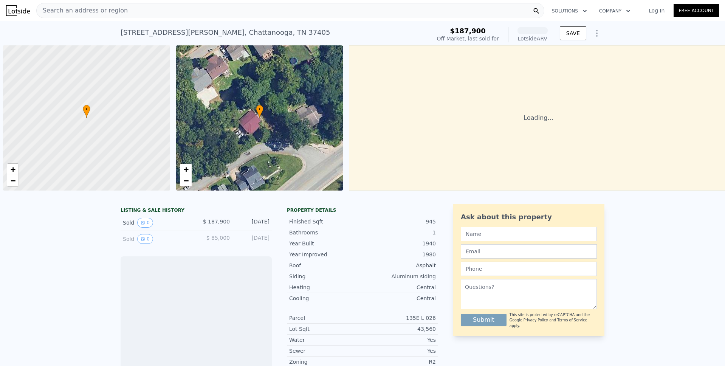
scroll to position [0, 3]
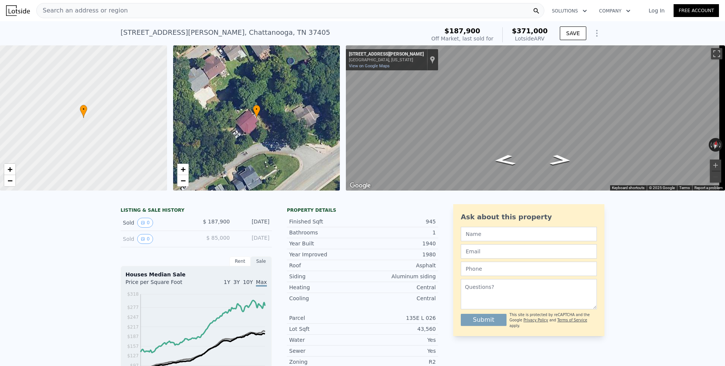
click at [88, 12] on span "Search an address or region" at bounding box center [82, 10] width 91 height 9
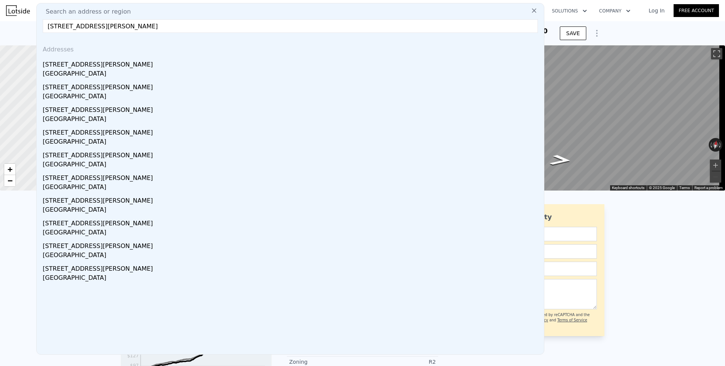
click at [81, 27] on input "[STREET_ADDRESS][PERSON_NAME]" at bounding box center [290, 26] width 495 height 14
click at [90, 26] on input "[STREET_ADDRESS][PERSON_NAME]" at bounding box center [290, 26] width 495 height 14
drag, startPoint x: 82, startPoint y: 26, endPoint x: 155, endPoint y: 29, distance: 72.6
click at [155, 29] on input "[STREET_ADDRESS][PERSON_NAME]" at bounding box center [290, 26] width 495 height 14
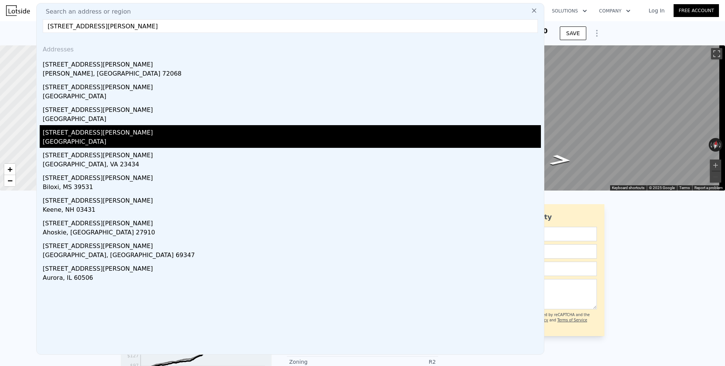
type input "[STREET_ADDRESS][PERSON_NAME]"
click at [73, 135] on div "[STREET_ADDRESS][PERSON_NAME]" at bounding box center [292, 131] width 498 height 12
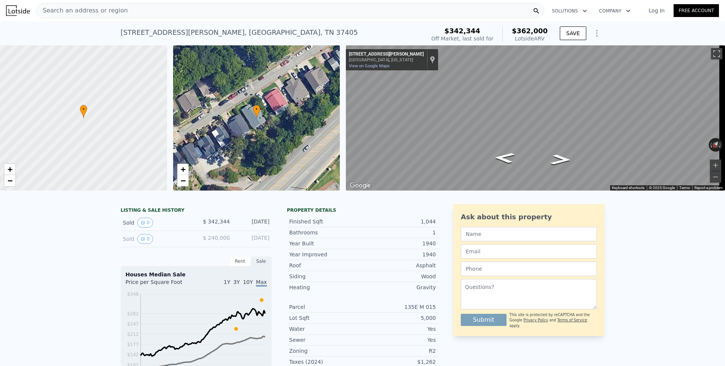
click at [593, 38] on button "Show Options" at bounding box center [596, 33] width 15 height 15
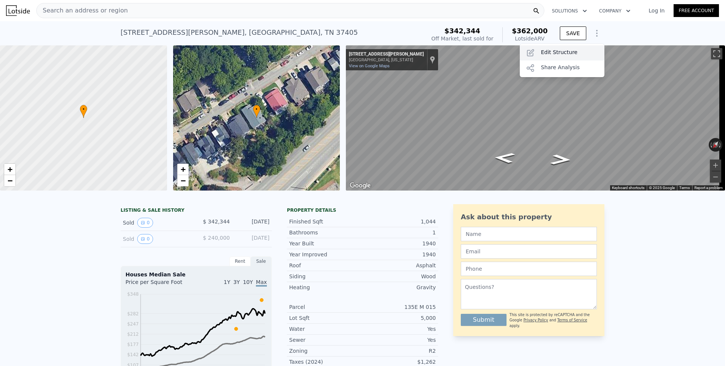
click at [570, 51] on div "Edit Structure" at bounding box center [562, 52] width 85 height 15
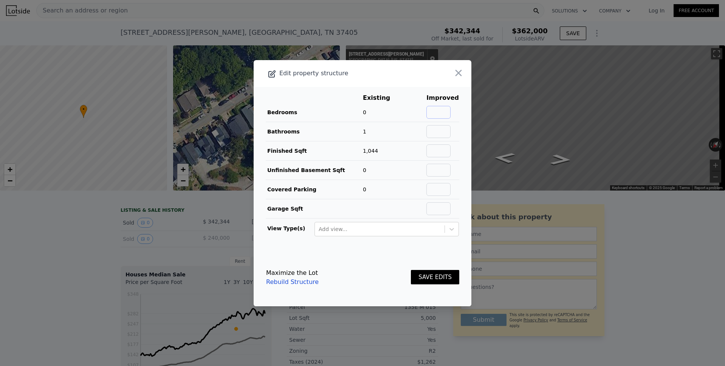
click at [439, 109] on input "text" at bounding box center [438, 112] width 24 height 13
type input "2"
click at [440, 131] on input "text" at bounding box center [438, 131] width 24 height 13
type input "1.5"
click at [435, 275] on button "SAVE EDITS" at bounding box center [435, 277] width 48 height 15
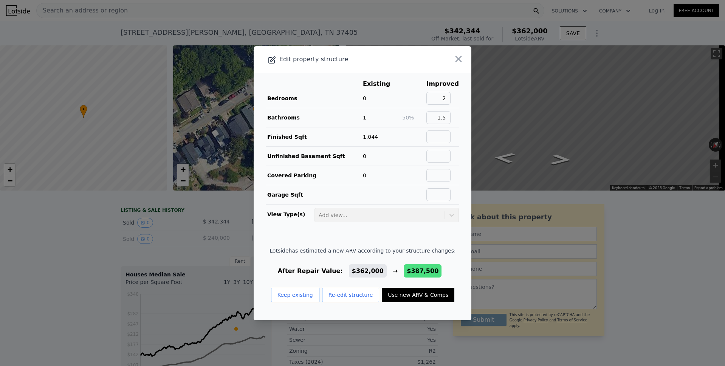
click at [418, 293] on button "Use new ARV & Comps" at bounding box center [418, 295] width 73 height 14
type input "$ 387,500"
type input "-$ 551"
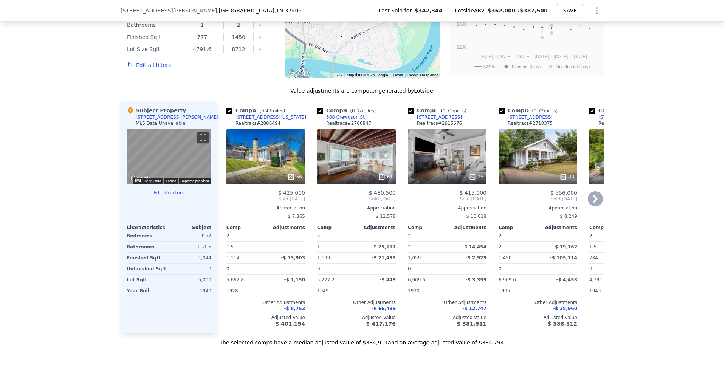
scroll to position [675, 0]
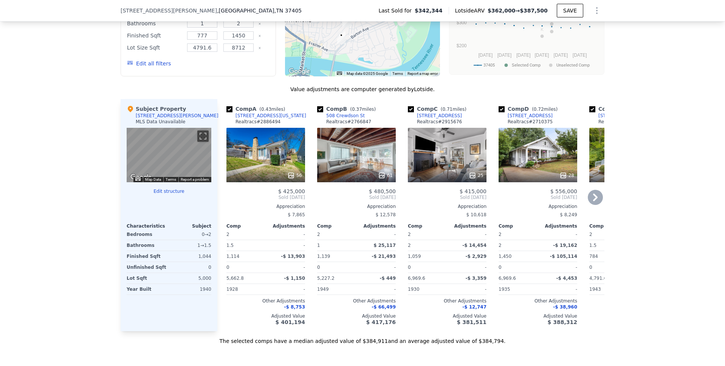
click at [593, 201] on icon at bounding box center [595, 197] width 5 height 8
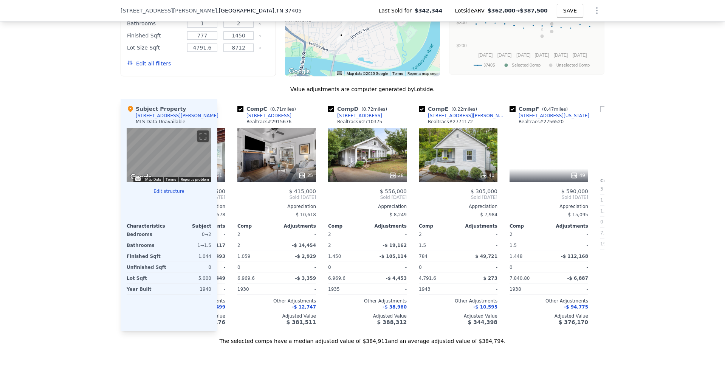
scroll to position [0, 181]
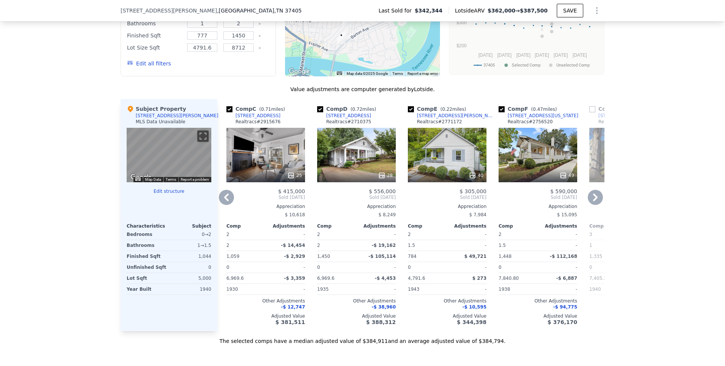
click at [593, 201] on icon at bounding box center [595, 197] width 5 height 8
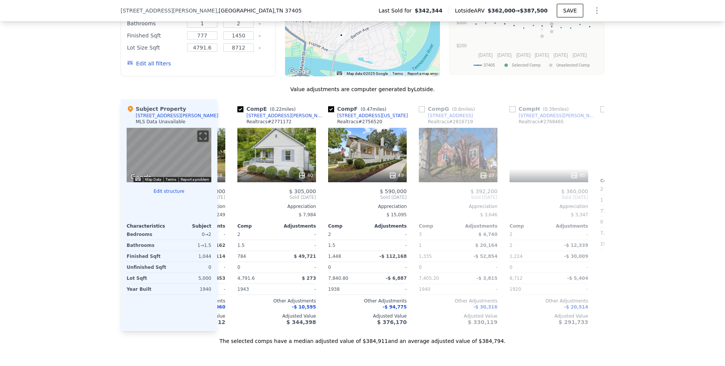
scroll to position [0, 363]
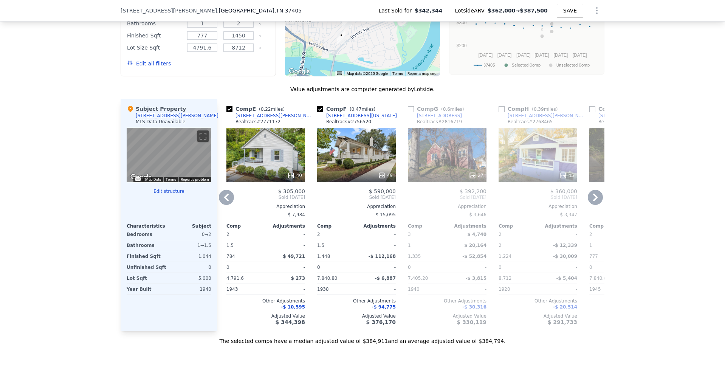
click at [593, 201] on icon at bounding box center [595, 197] width 5 height 8
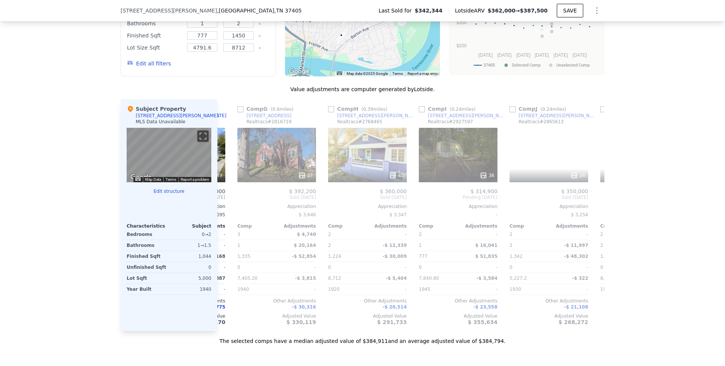
scroll to position [0, 544]
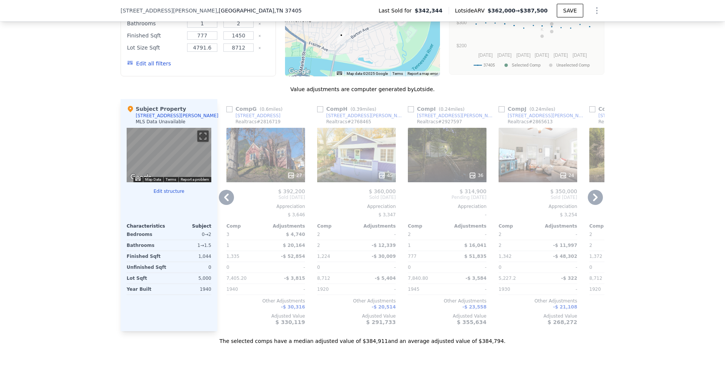
click at [593, 201] on icon at bounding box center [595, 197] width 5 height 8
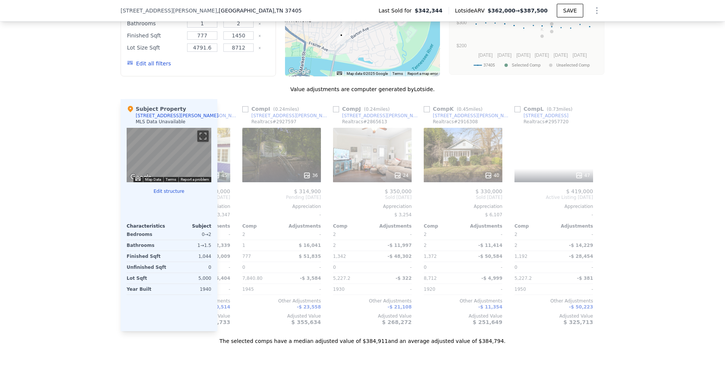
scroll to position [0, 719]
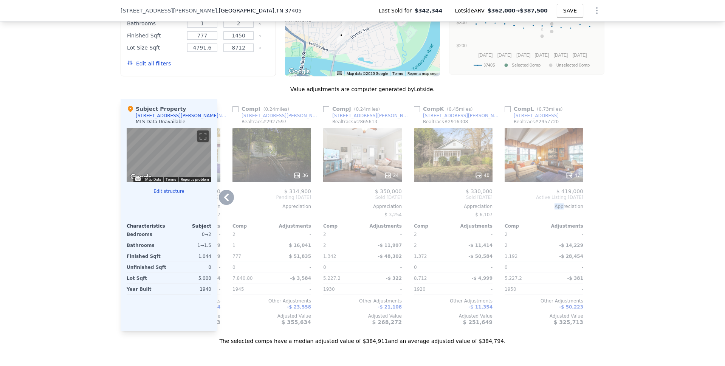
click at [549, 215] on div "Comp L ( 0.73 miles) [STREET_ADDRESS] # 2957720 47 $ 419,000 Active Listing [DA…" at bounding box center [543, 215] width 85 height 232
click at [227, 203] on icon at bounding box center [226, 197] width 15 height 15
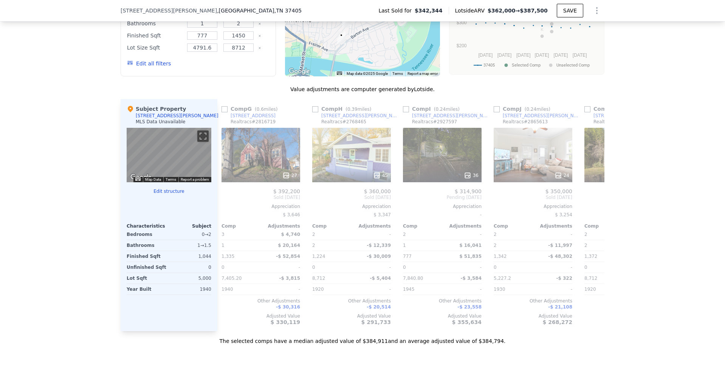
scroll to position [0, 538]
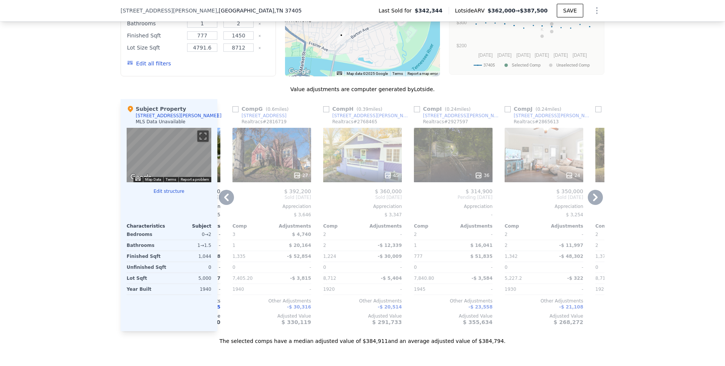
click at [225, 203] on icon at bounding box center [226, 197] width 15 height 15
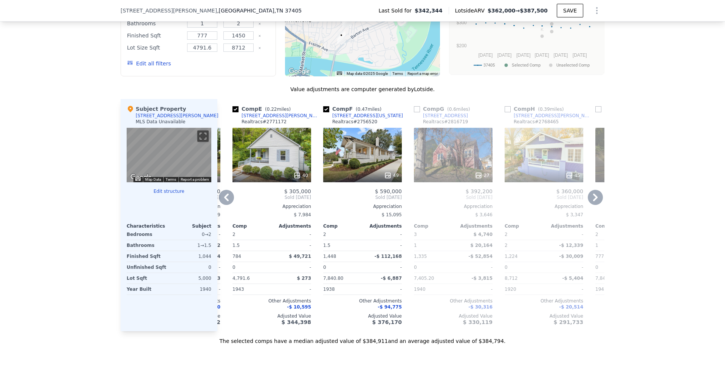
click at [224, 201] on icon at bounding box center [226, 197] width 5 height 8
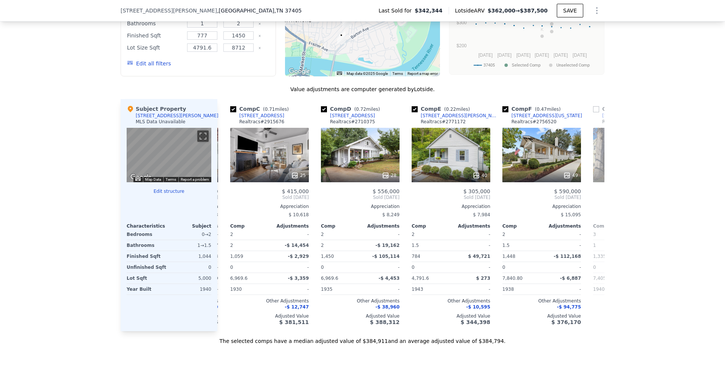
scroll to position [0, 175]
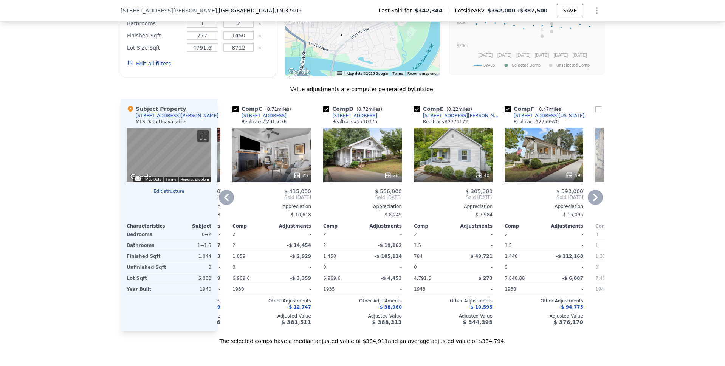
click at [226, 204] on icon at bounding box center [226, 197] width 15 height 15
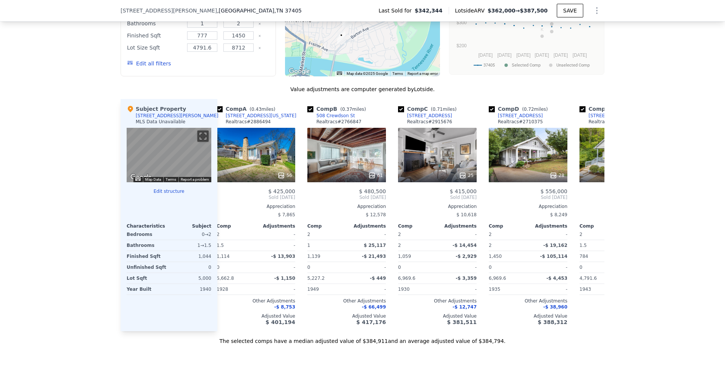
scroll to position [0, 0]
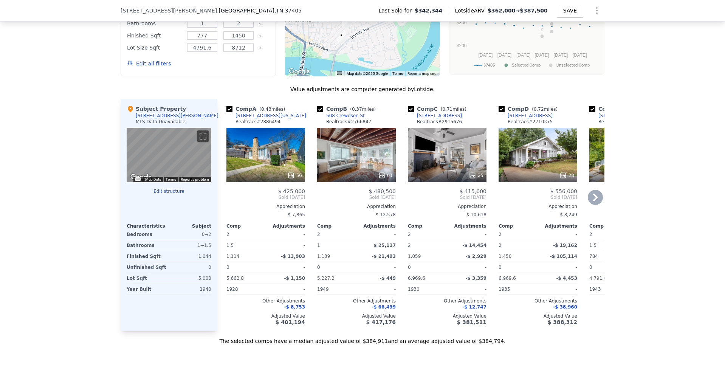
click at [593, 201] on icon at bounding box center [595, 197] width 5 height 8
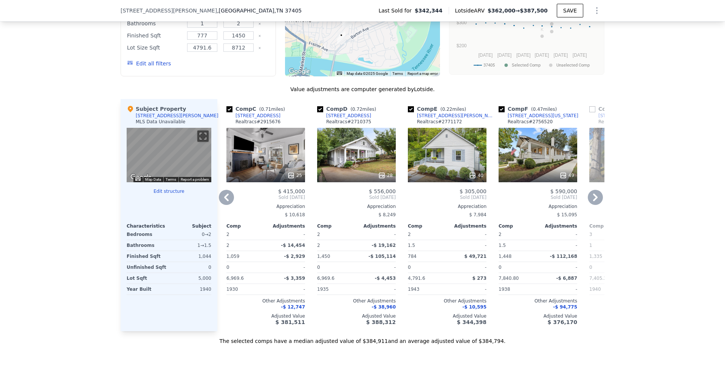
click at [593, 201] on icon at bounding box center [595, 197] width 5 height 8
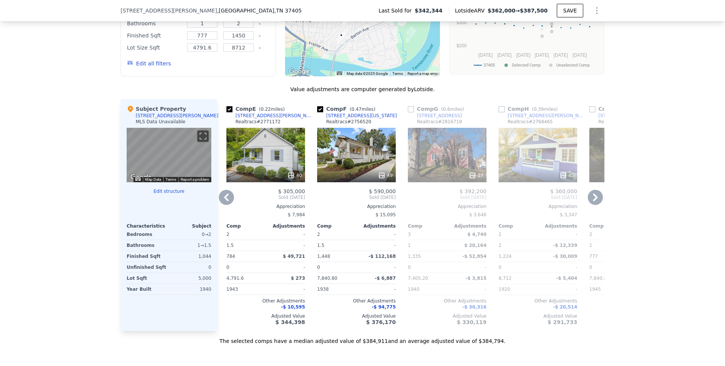
click at [593, 201] on icon at bounding box center [595, 197] width 5 height 8
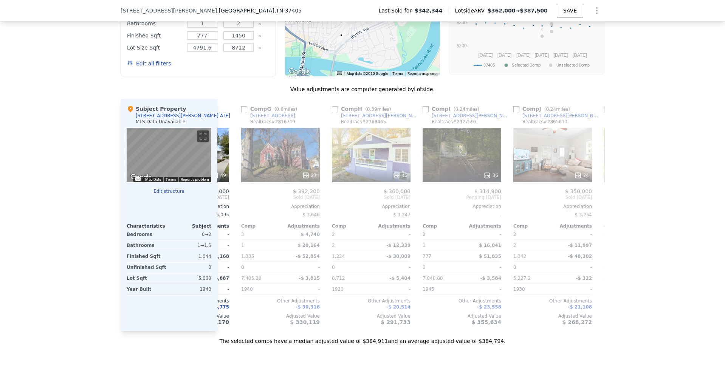
scroll to position [0, 544]
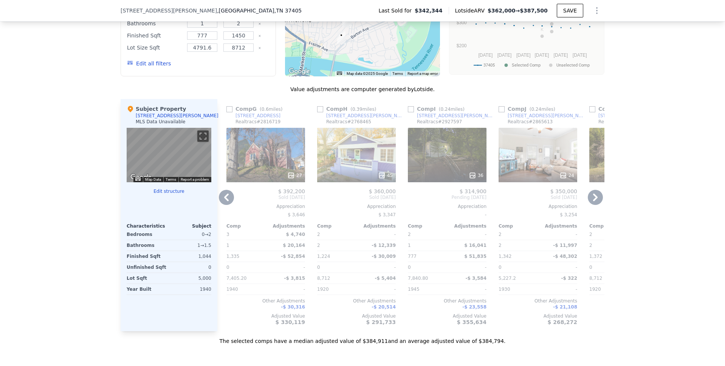
click at [593, 201] on icon at bounding box center [595, 197] width 5 height 8
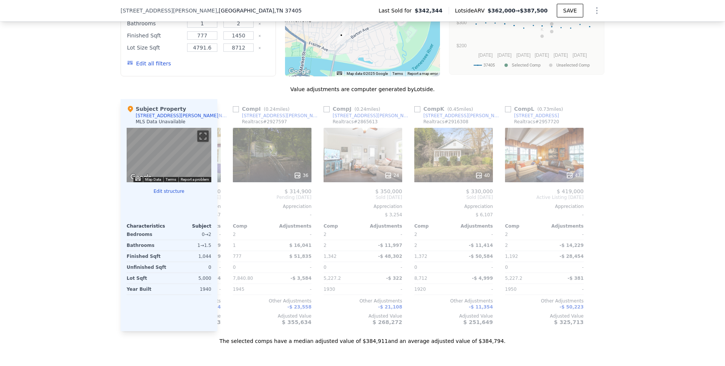
scroll to position [0, 719]
click at [546, 166] on div "47" at bounding box center [543, 155] width 79 height 54
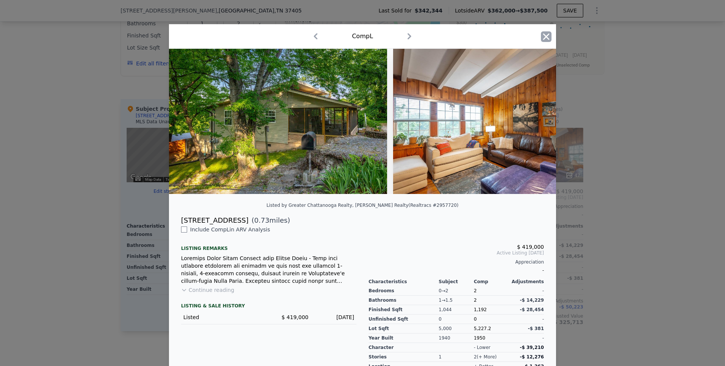
click at [544, 39] on icon "button" at bounding box center [546, 36] width 11 height 11
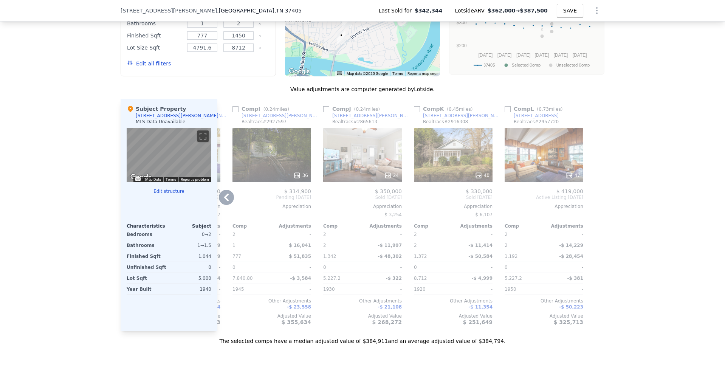
click at [223, 198] on icon at bounding box center [226, 197] width 15 height 15
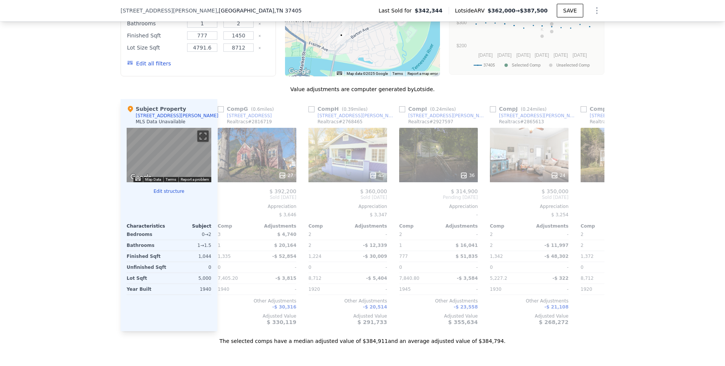
scroll to position [0, 538]
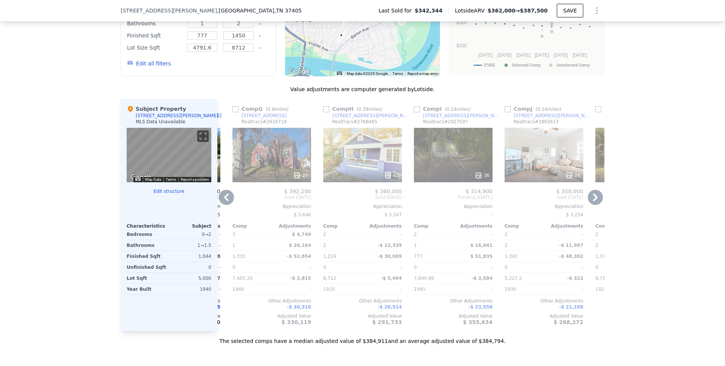
click at [224, 201] on icon at bounding box center [226, 197] width 5 height 8
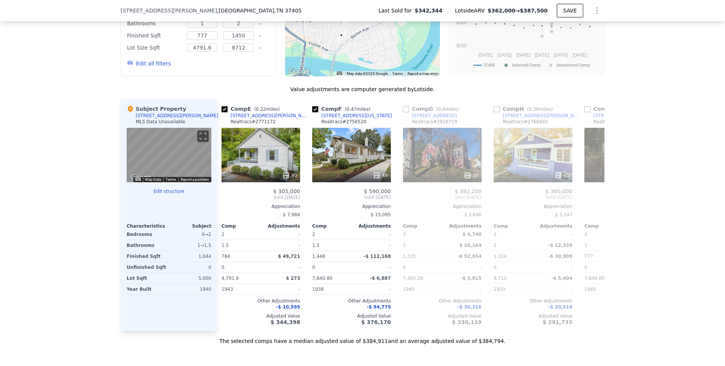
scroll to position [0, 357]
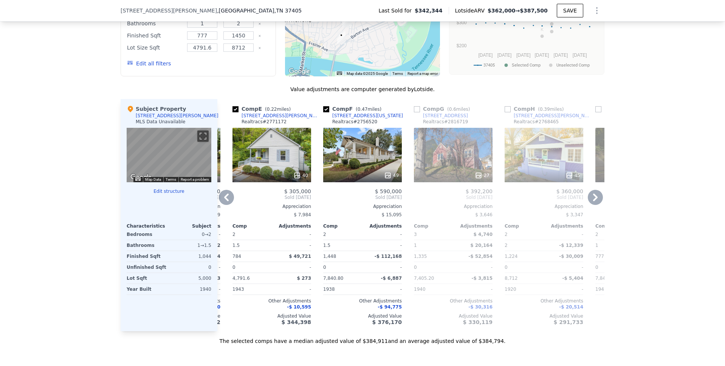
click at [224, 201] on icon at bounding box center [226, 197] width 5 height 8
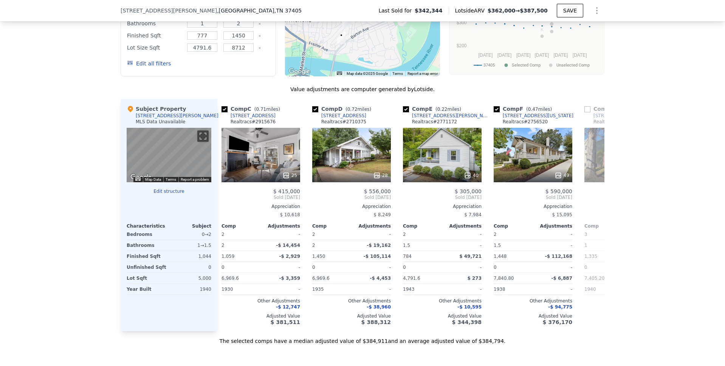
scroll to position [0, 175]
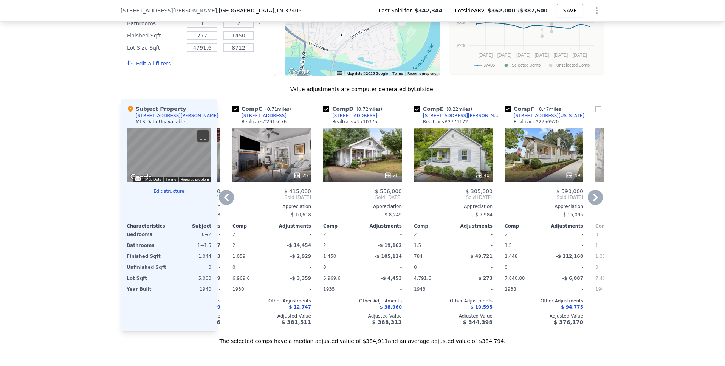
click at [226, 201] on icon at bounding box center [226, 197] width 15 height 15
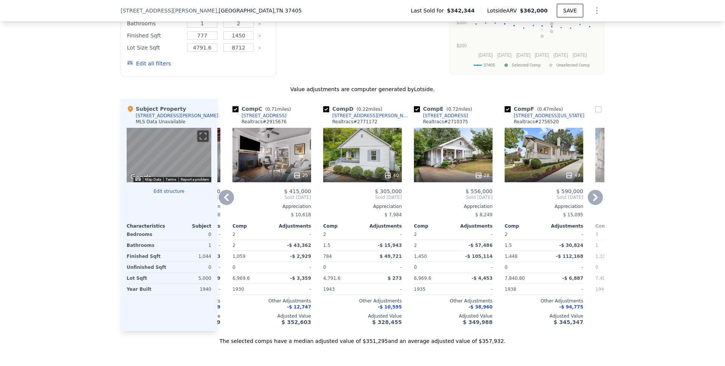
type input "$ 362,000"
type input "-$ 24,522"
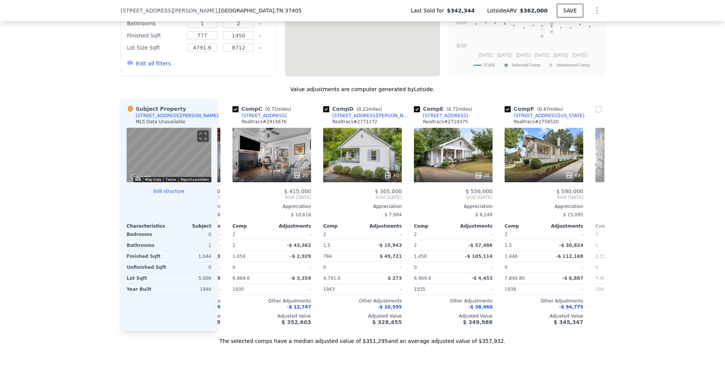
click at [226, 201] on div "Comp A ( 0.43 miles) [STREET_ADDRESS][US_STATE] Realtracs # 2886494 56 $ 425,00…" at bounding box center [410, 215] width 387 height 232
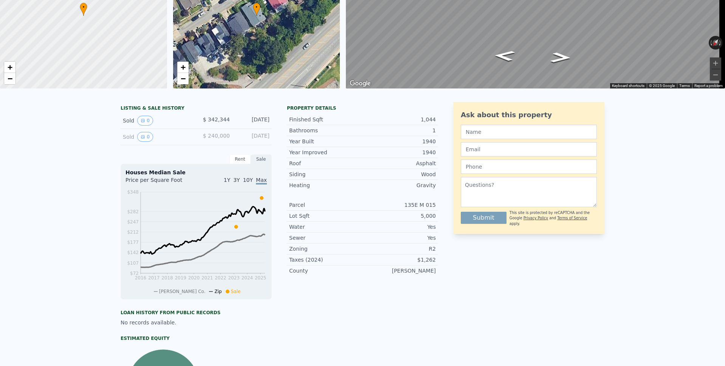
scroll to position [0, 0]
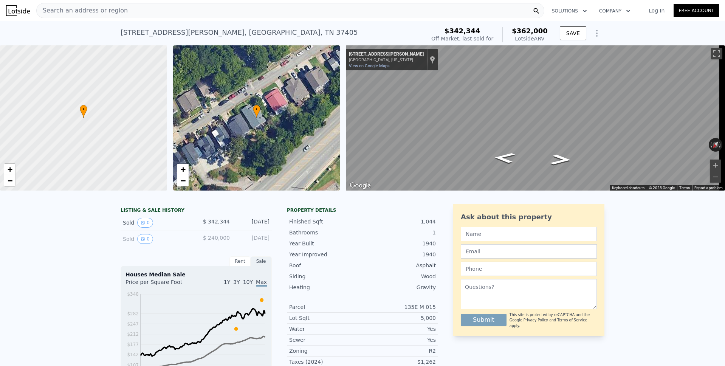
click at [595, 31] on icon "Show Options" at bounding box center [596, 33] width 9 height 9
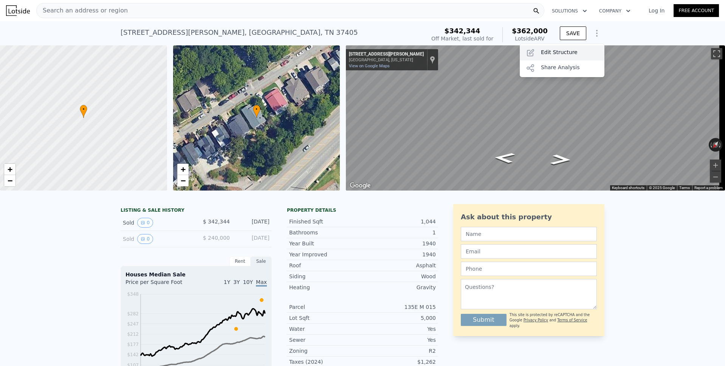
click at [572, 47] on div "Edit Structure" at bounding box center [562, 52] width 85 height 15
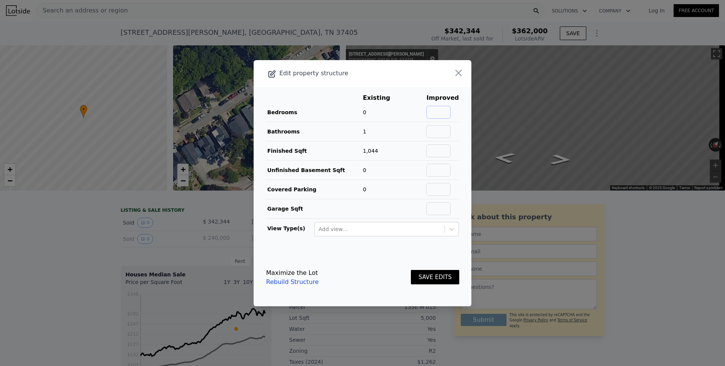
click at [438, 110] on input "text" at bounding box center [438, 112] width 24 height 13
type input "2"
click at [443, 132] on input "text" at bounding box center [438, 131] width 24 height 13
type input "1.5"
click at [433, 278] on button "SAVE EDITS" at bounding box center [435, 277] width 48 height 15
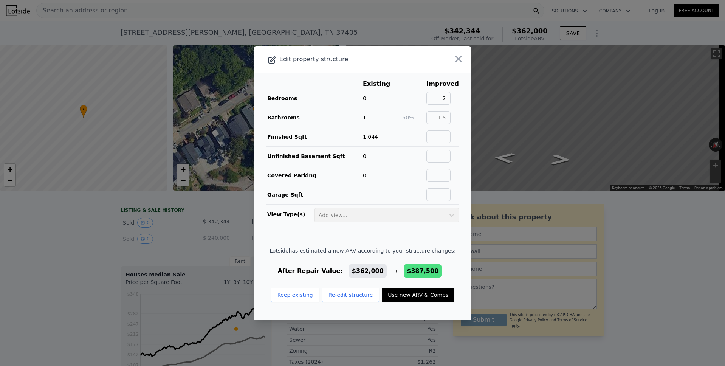
click at [404, 292] on button "Use new ARV & Comps" at bounding box center [418, 295] width 73 height 14
type input "$ 387,500"
type input "-$ 551"
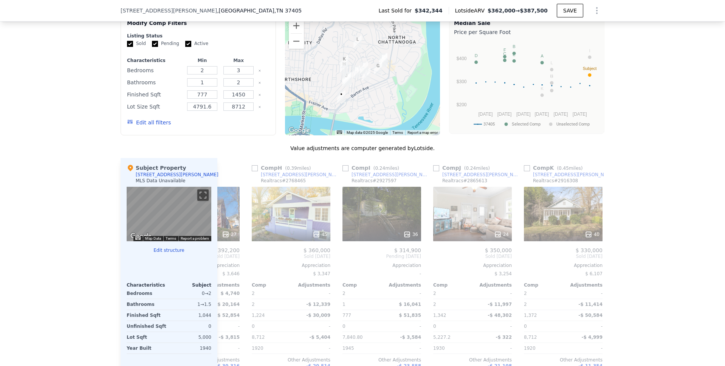
scroll to position [809, 0]
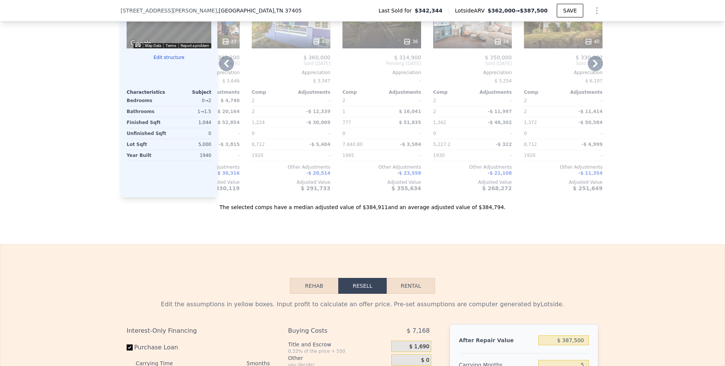
click at [226, 69] on icon at bounding box center [226, 63] width 15 height 15
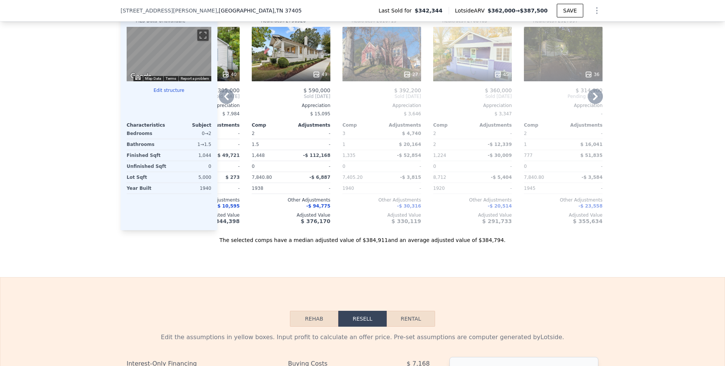
scroll to position [709, 0]
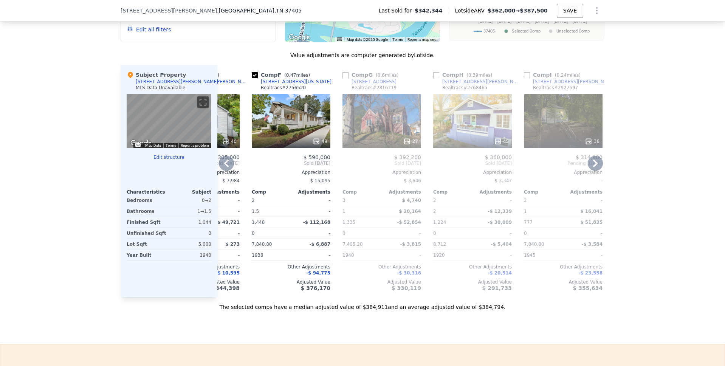
click at [224, 169] on icon at bounding box center [226, 163] width 15 height 15
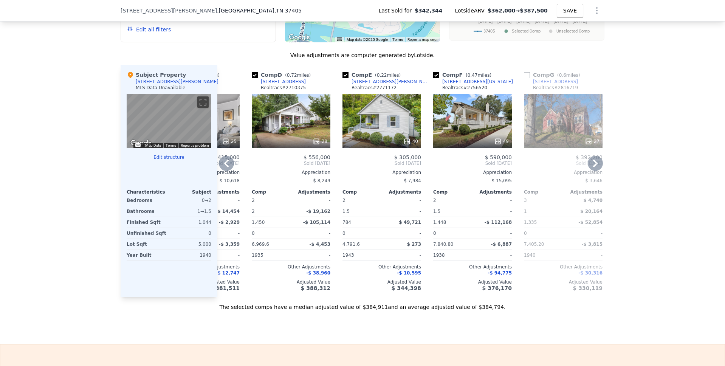
click at [226, 170] on icon at bounding box center [226, 163] width 15 height 15
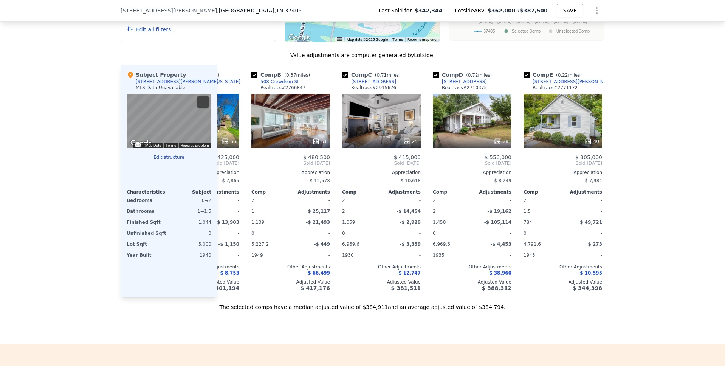
scroll to position [0, 65]
click at [224, 167] on icon at bounding box center [226, 163] width 5 height 8
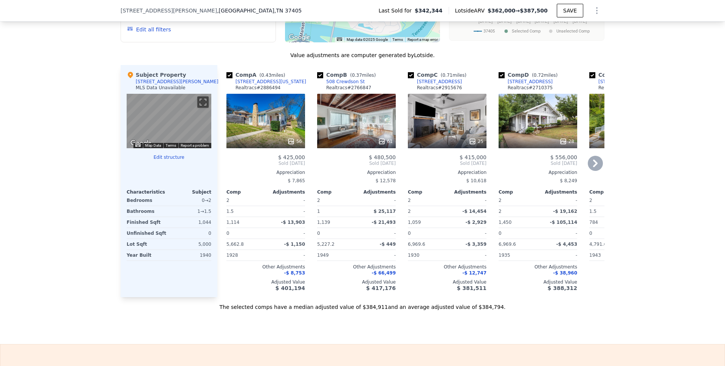
click at [591, 170] on icon at bounding box center [595, 163] width 15 height 15
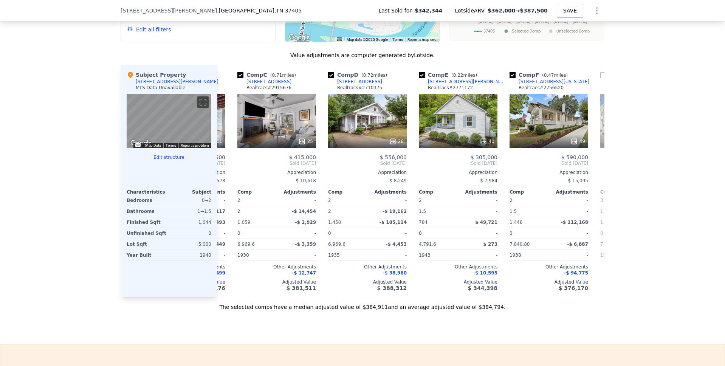
scroll to position [0, 181]
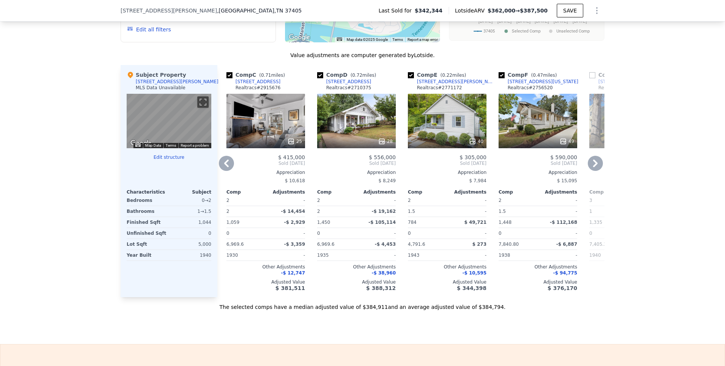
click at [589, 169] on icon at bounding box center [595, 163] width 15 height 15
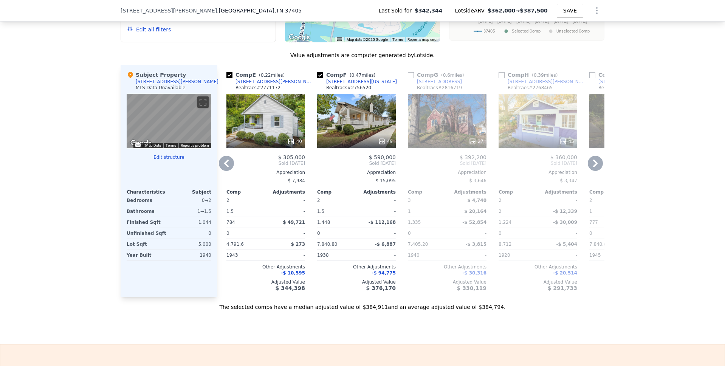
click at [589, 169] on icon at bounding box center [595, 163] width 15 height 15
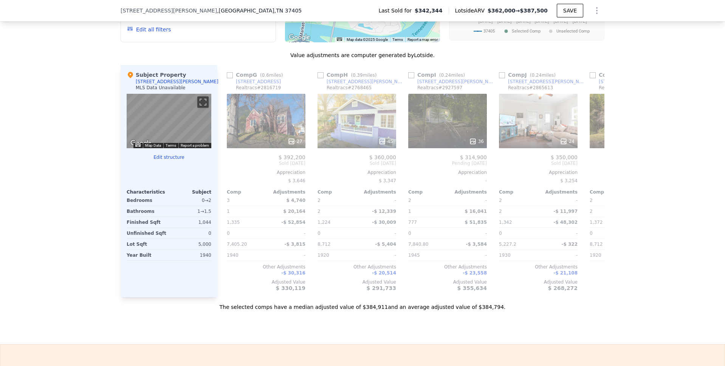
scroll to position [0, 544]
click at [589, 169] on icon at bounding box center [595, 163] width 15 height 15
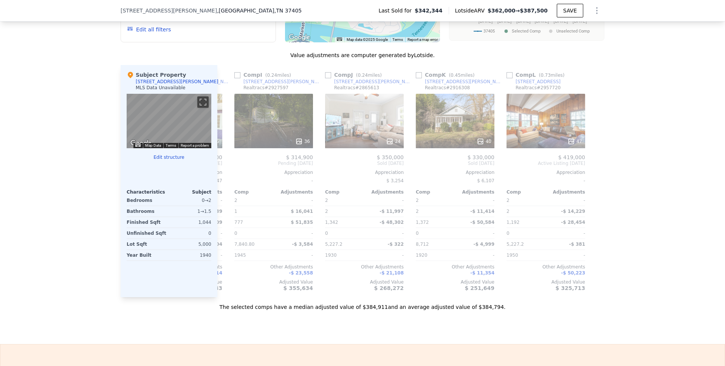
scroll to position [0, 719]
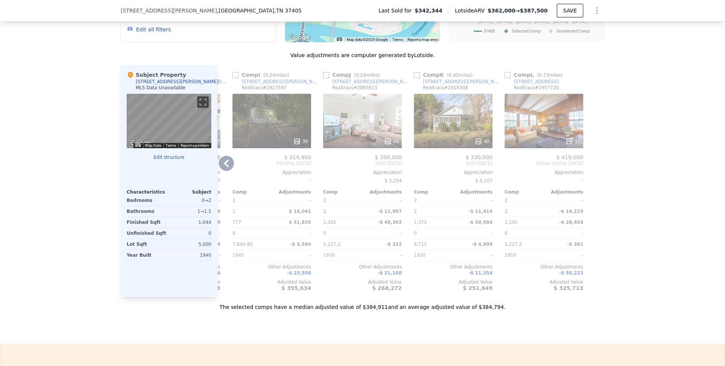
click at [225, 167] on icon at bounding box center [226, 163] width 15 height 15
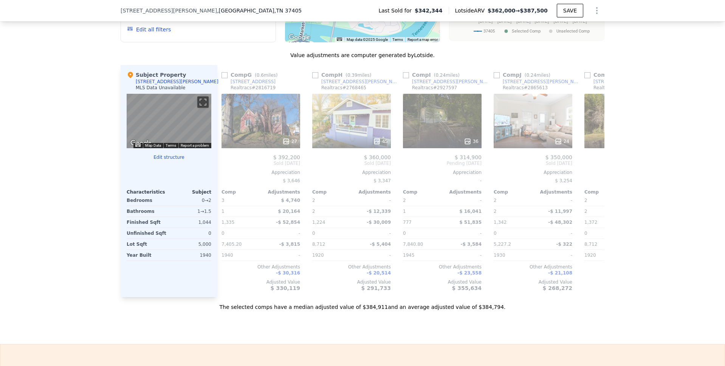
scroll to position [0, 538]
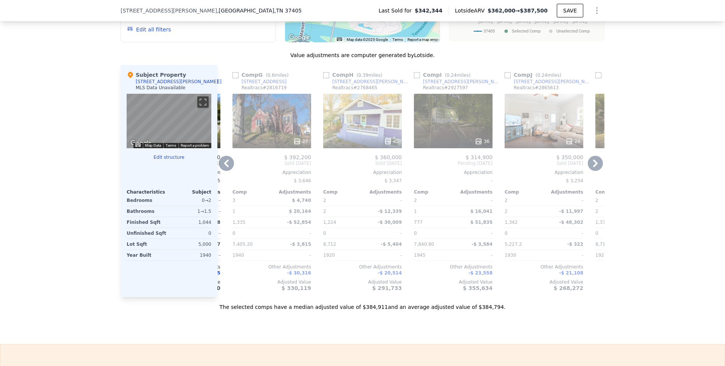
click at [225, 166] on icon at bounding box center [226, 163] width 5 height 8
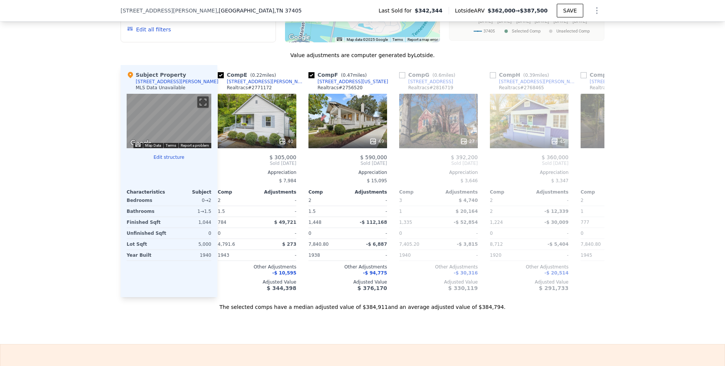
scroll to position [0, 357]
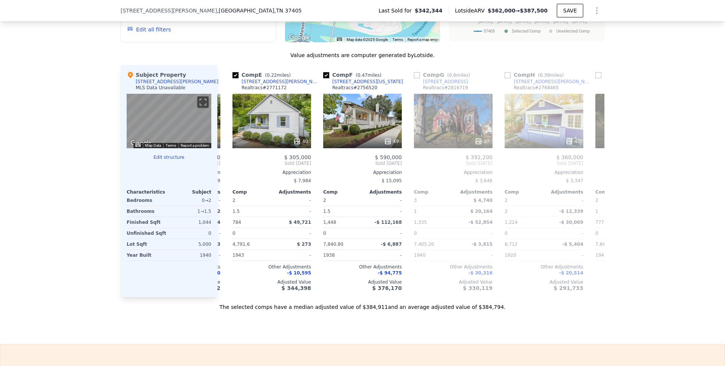
click at [225, 166] on div "Comp A ( 0.43 miles) [STREET_ADDRESS][US_STATE] Realtracs # 2886494 56 $ 425,00…" at bounding box center [410, 181] width 387 height 232
click at [227, 170] on icon at bounding box center [226, 163] width 15 height 15
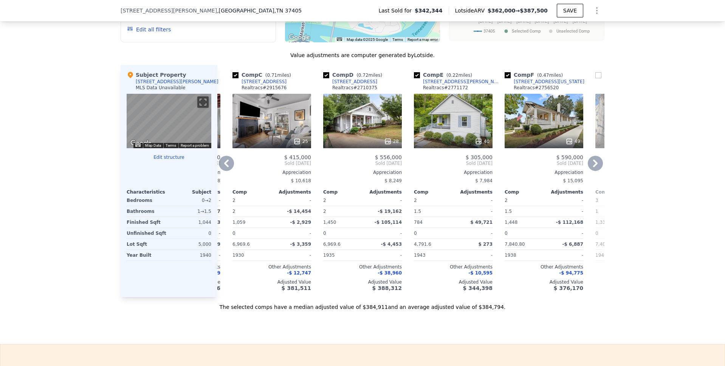
click at [224, 169] on icon at bounding box center [226, 163] width 15 height 15
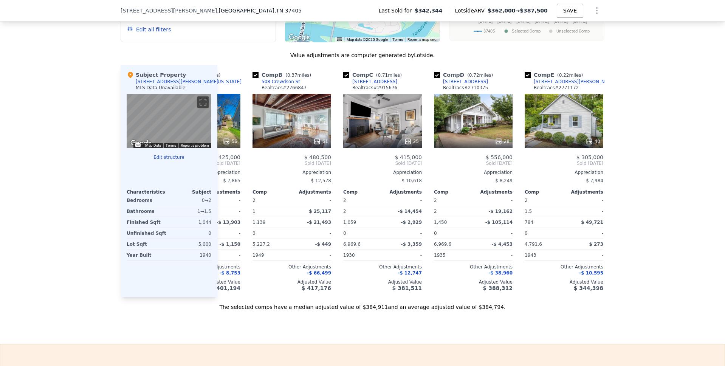
scroll to position [0, 0]
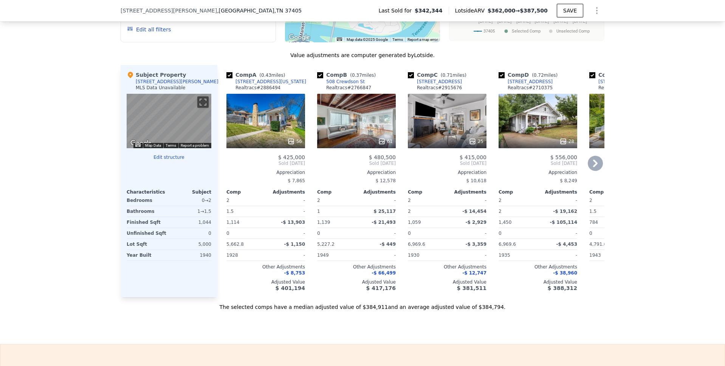
click at [593, 167] on icon at bounding box center [595, 163] width 5 height 8
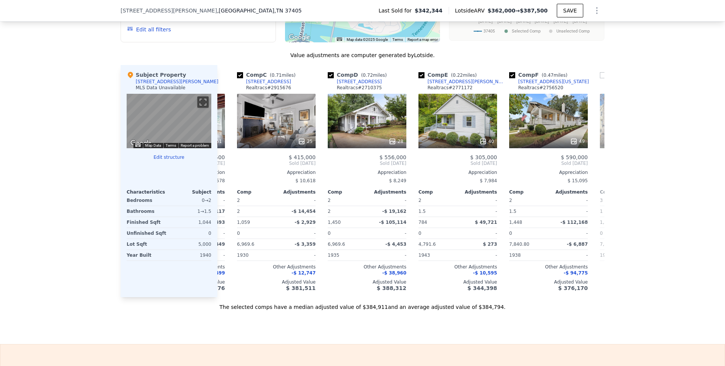
scroll to position [0, 181]
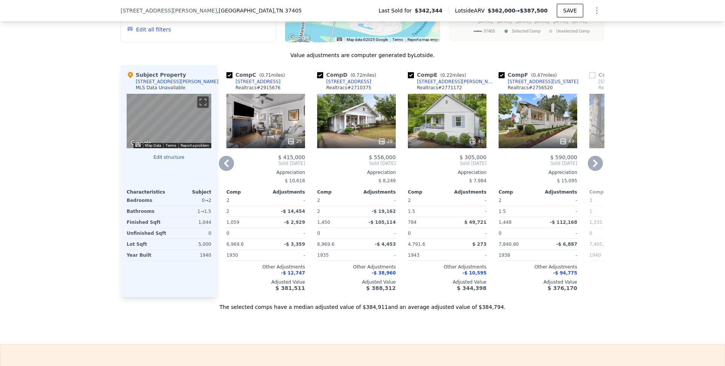
click at [592, 169] on icon at bounding box center [595, 163] width 15 height 15
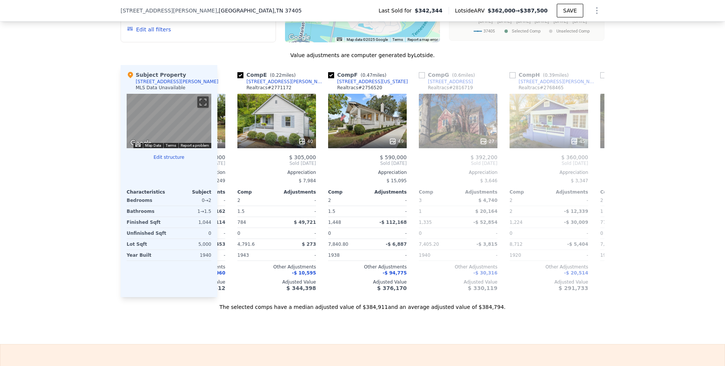
scroll to position [0, 363]
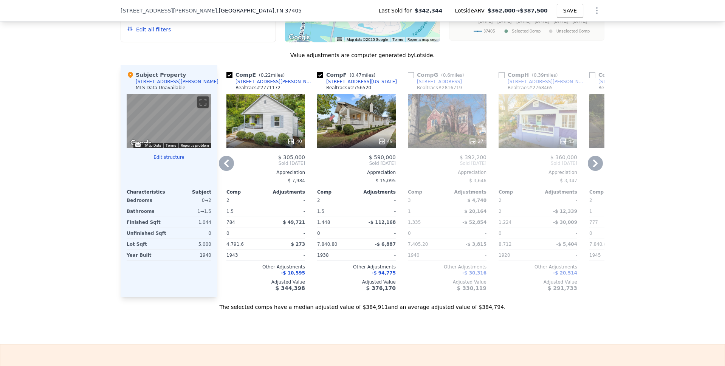
click at [591, 169] on icon at bounding box center [595, 163] width 15 height 15
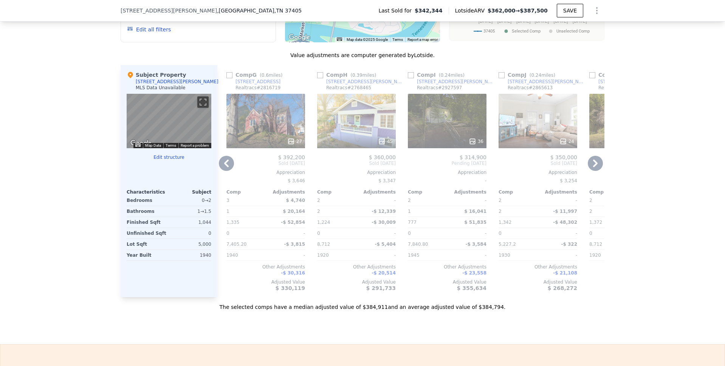
click at [590, 169] on icon at bounding box center [595, 163] width 15 height 15
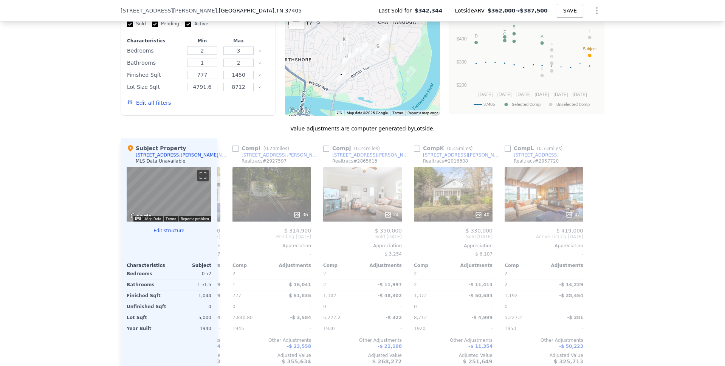
scroll to position [711, 0]
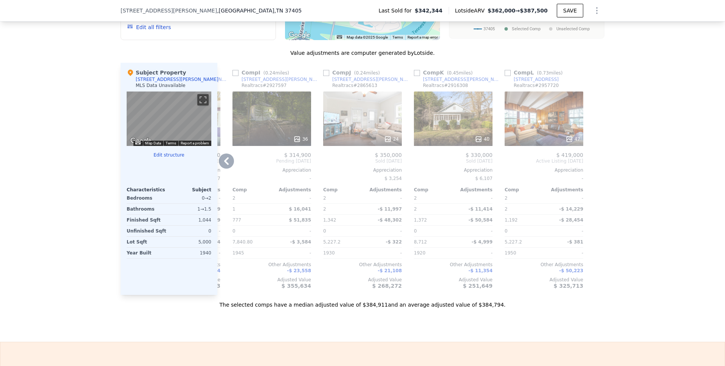
click at [223, 163] on icon at bounding box center [226, 160] width 15 height 15
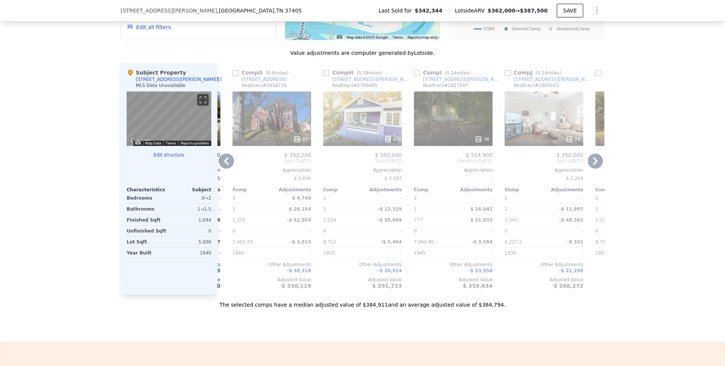
click at [225, 166] on icon at bounding box center [226, 160] width 15 height 15
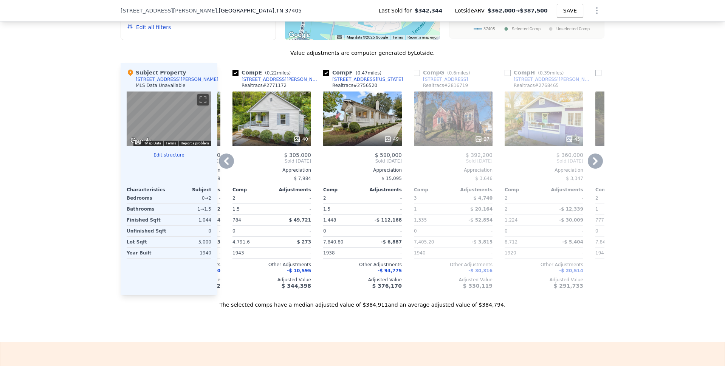
click at [224, 167] on icon at bounding box center [226, 160] width 15 height 15
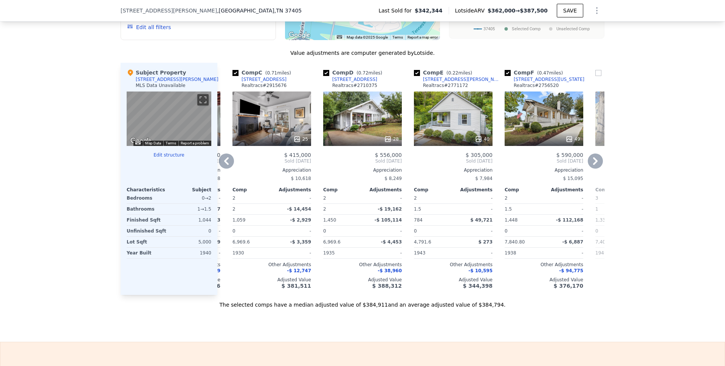
click at [226, 167] on icon at bounding box center [226, 160] width 15 height 15
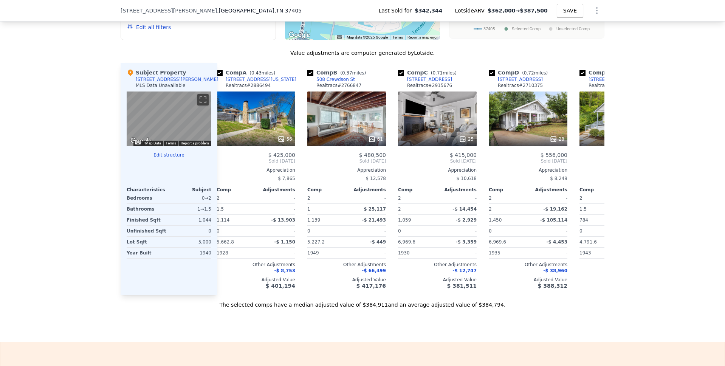
scroll to position [0, 0]
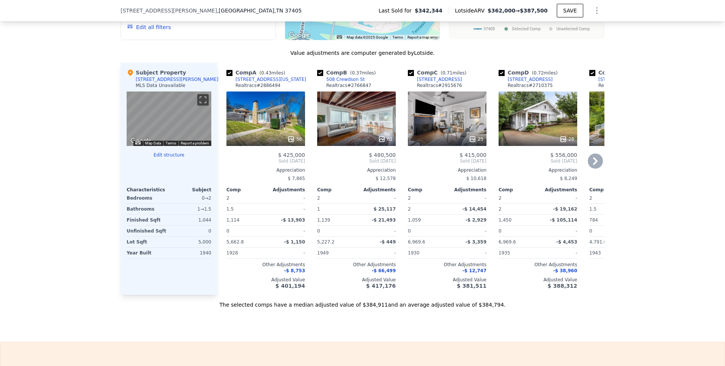
click at [260, 126] on div "56" at bounding box center [265, 118] width 79 height 54
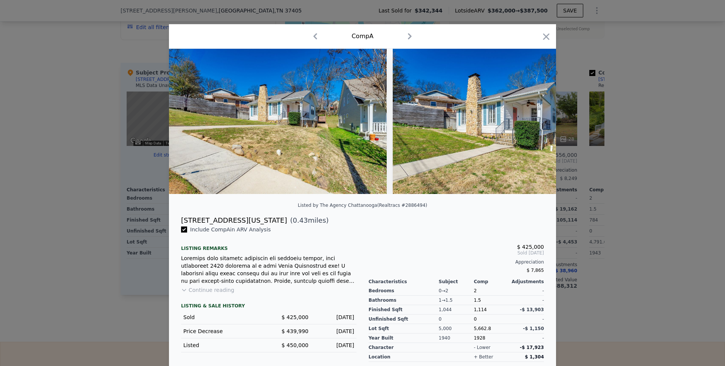
drag, startPoint x: 199, startPoint y: 293, endPoint x: 221, endPoint y: 269, distance: 32.9
click at [199, 294] on button "Continue reading" at bounding box center [207, 290] width 53 height 8
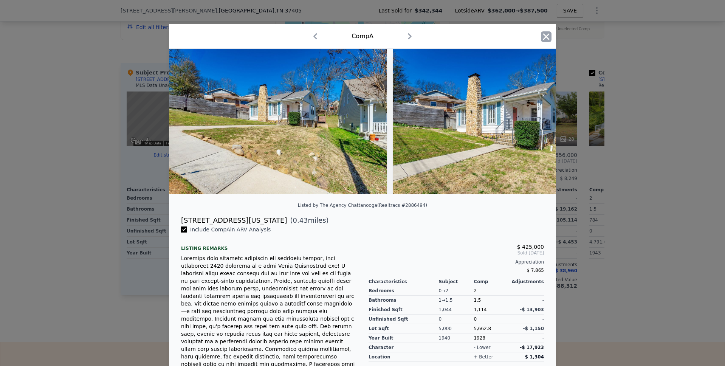
click at [543, 36] on icon "button" at bounding box center [546, 36] width 6 height 6
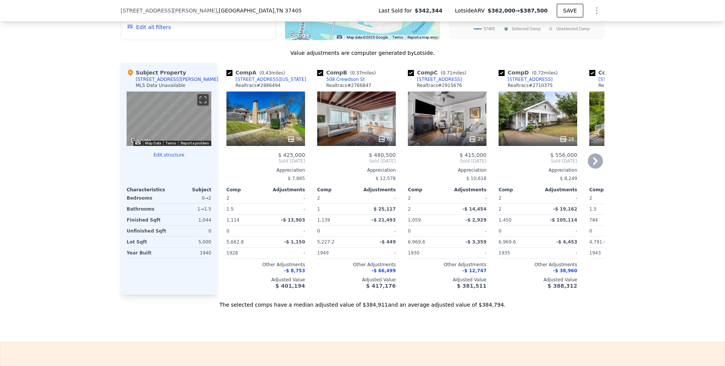
click at [354, 119] on div "61" at bounding box center [356, 118] width 79 height 54
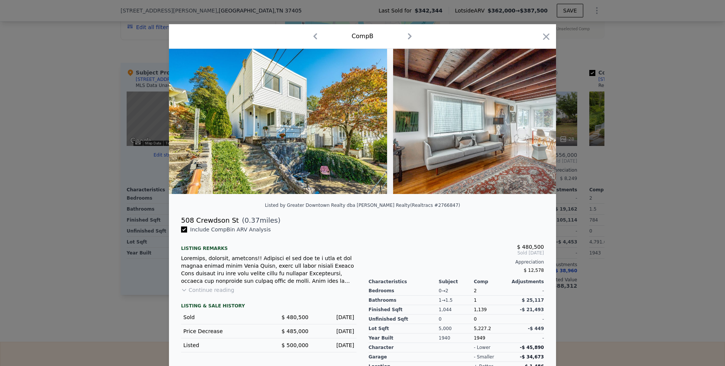
drag, startPoint x: 223, startPoint y: 295, endPoint x: 222, endPoint y: 269, distance: 26.1
click at [223, 294] on button "Continue reading" at bounding box center [207, 290] width 53 height 8
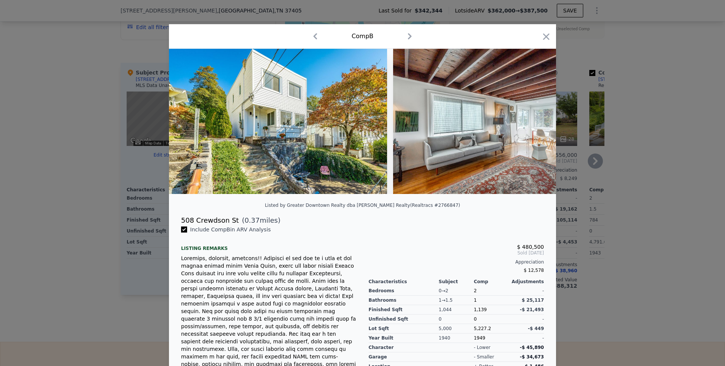
drag, startPoint x: 543, startPoint y: 34, endPoint x: 355, endPoint y: 130, distance: 211.4
click at [543, 35] on icon "button" at bounding box center [546, 36] width 11 height 11
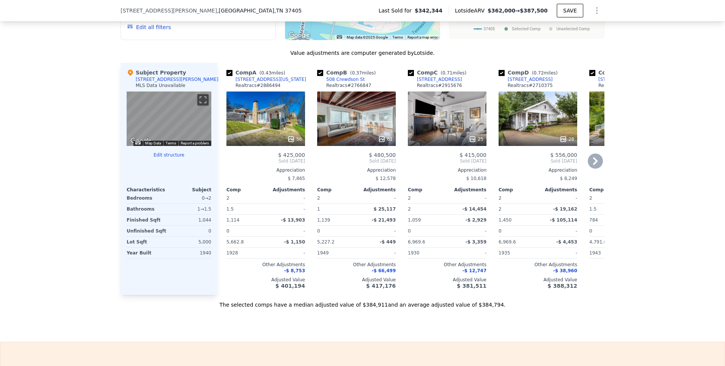
click at [455, 142] on div "25" at bounding box center [447, 139] width 72 height 8
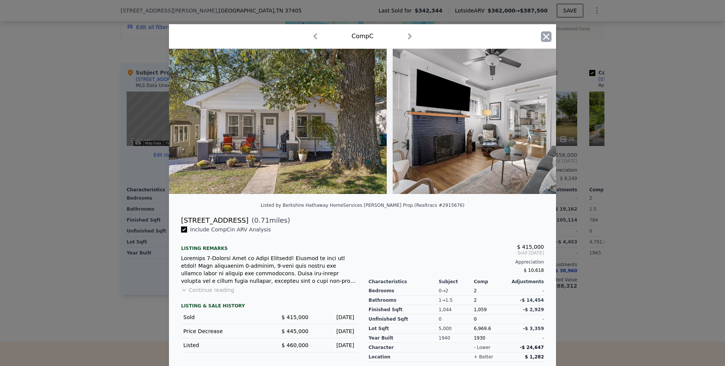
click at [543, 36] on icon "button" at bounding box center [546, 36] width 6 height 6
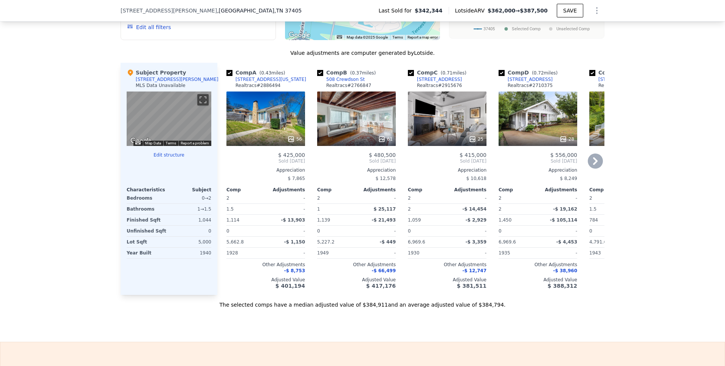
click at [594, 165] on icon at bounding box center [595, 160] width 15 height 15
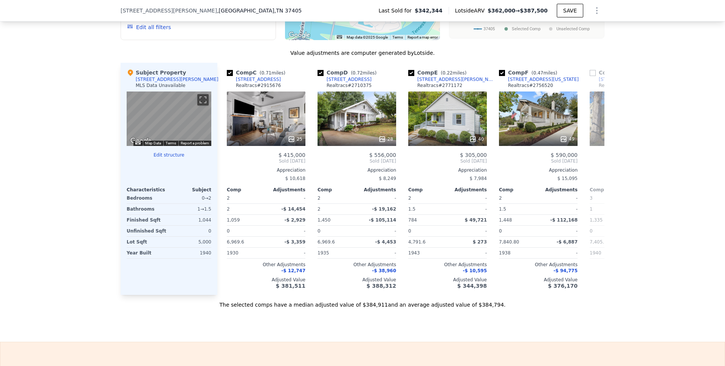
scroll to position [0, 181]
click at [593, 165] on icon at bounding box center [595, 161] width 5 height 8
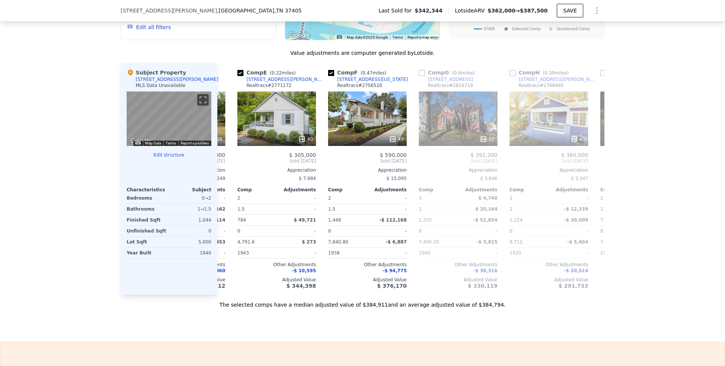
scroll to position [0, 363]
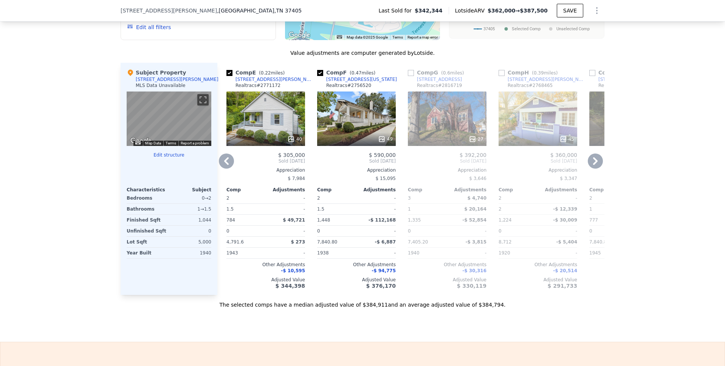
click at [593, 165] on icon at bounding box center [595, 161] width 5 height 8
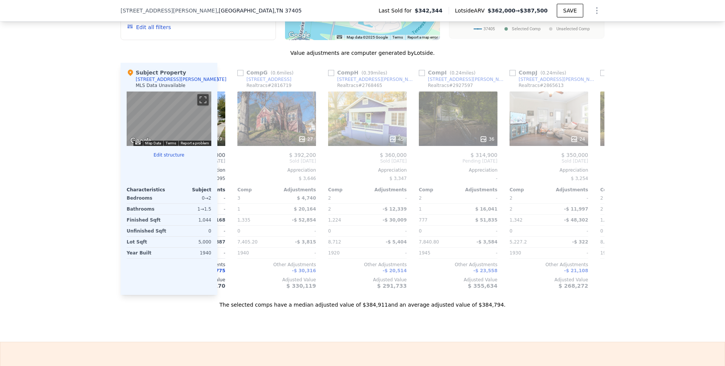
scroll to position [0, 544]
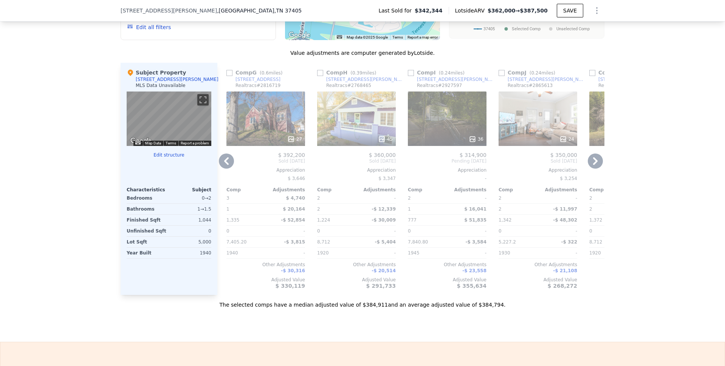
click at [593, 165] on icon at bounding box center [595, 161] width 5 height 8
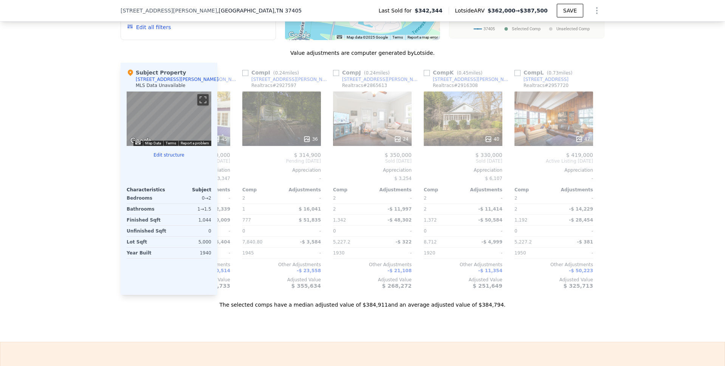
scroll to position [0, 719]
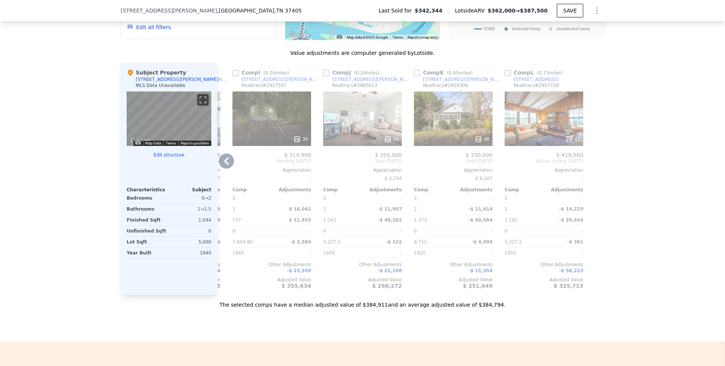
click at [375, 123] on div "24" at bounding box center [362, 118] width 79 height 54
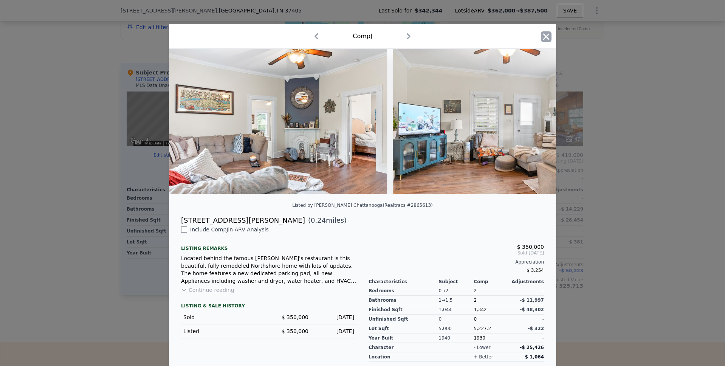
click at [541, 38] on icon "button" at bounding box center [546, 36] width 11 height 11
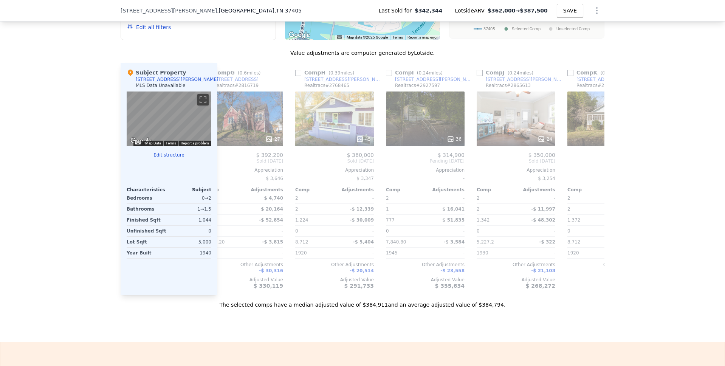
scroll to position [0, 719]
